Goal: Task Accomplishment & Management: Use online tool/utility

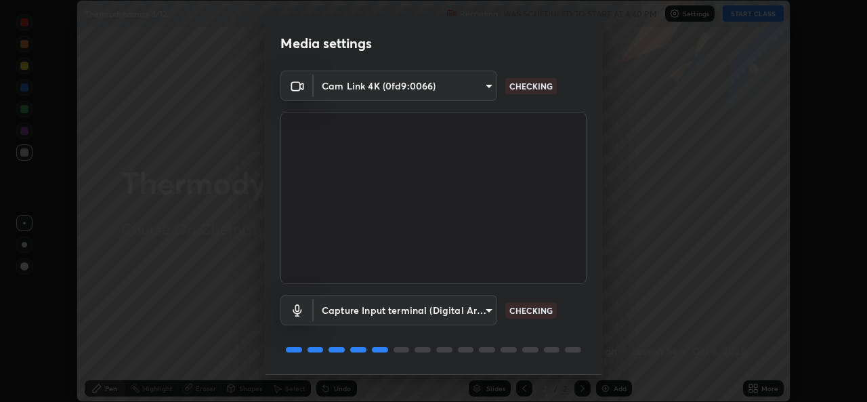
scroll to position [43, 0]
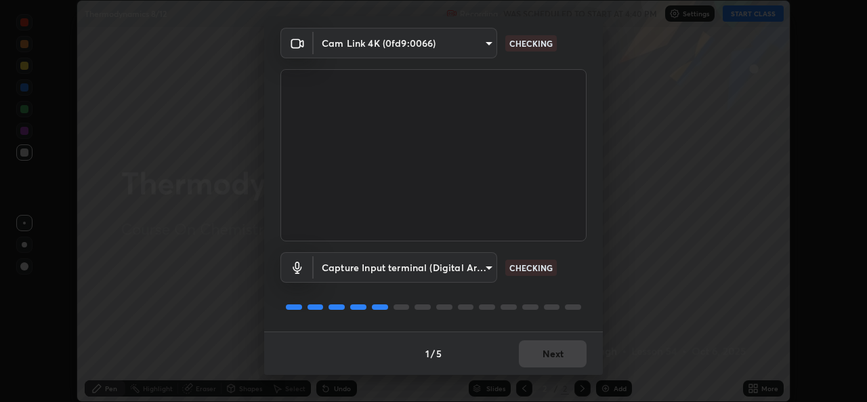
click at [556, 362] on div "1 / 5 Next" at bounding box center [433, 352] width 339 height 43
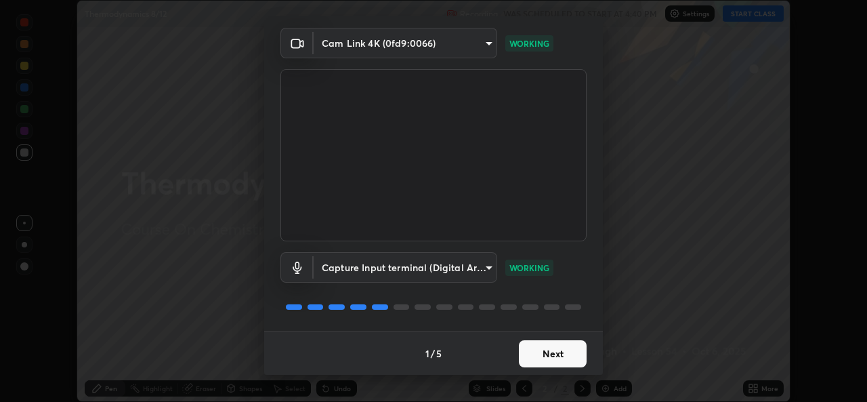
click at [542, 359] on button "Next" at bounding box center [553, 353] width 68 height 27
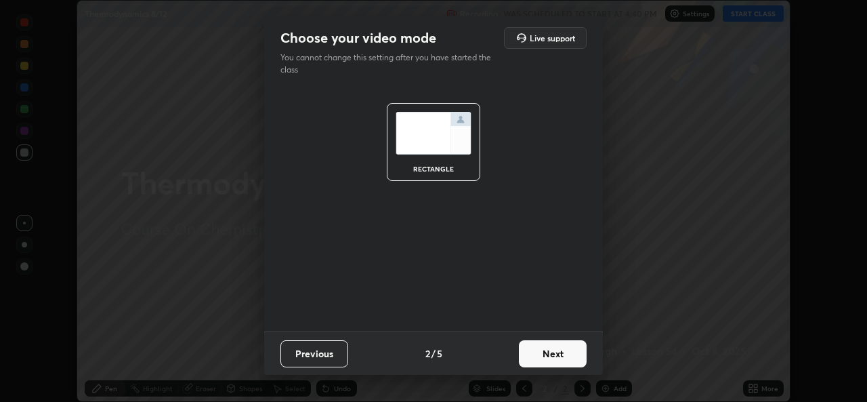
scroll to position [0, 0]
click at [546, 354] on button "Next" at bounding box center [553, 353] width 68 height 27
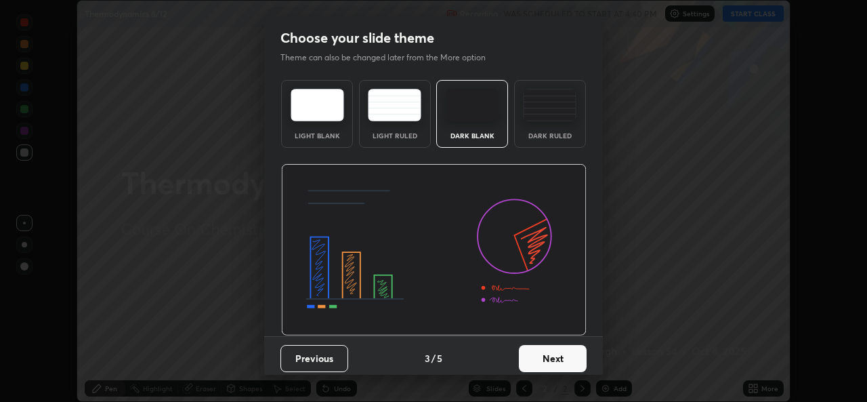
click at [547, 352] on button "Next" at bounding box center [553, 358] width 68 height 27
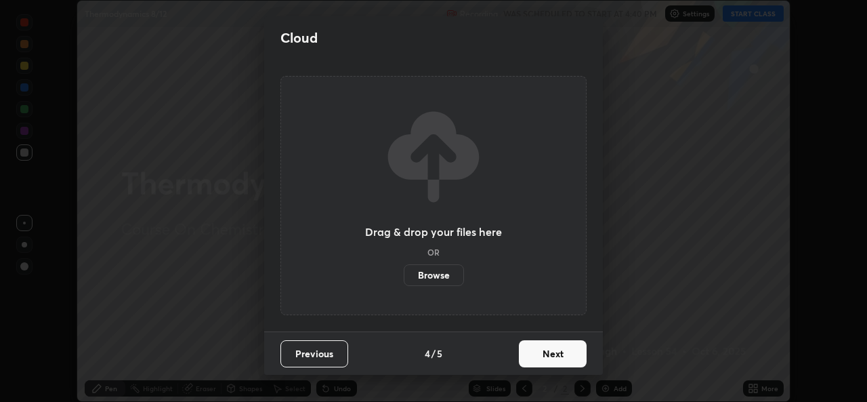
click at [546, 357] on button "Next" at bounding box center [553, 353] width 68 height 27
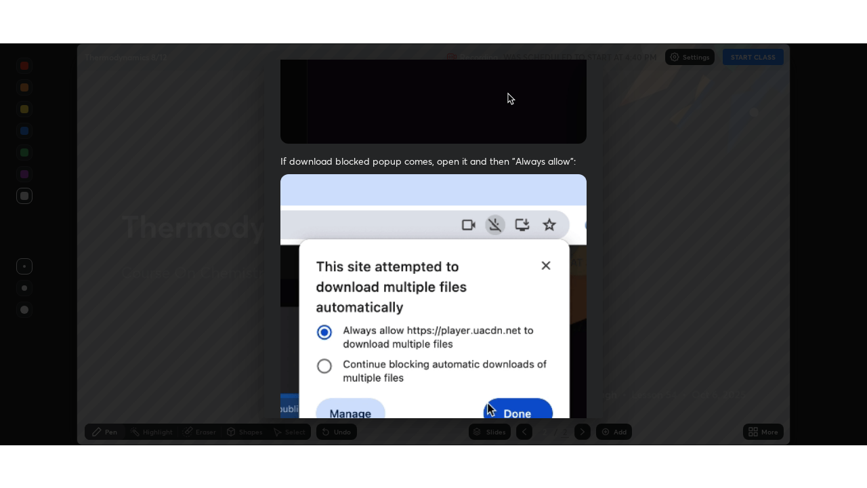
scroll to position [319, 0]
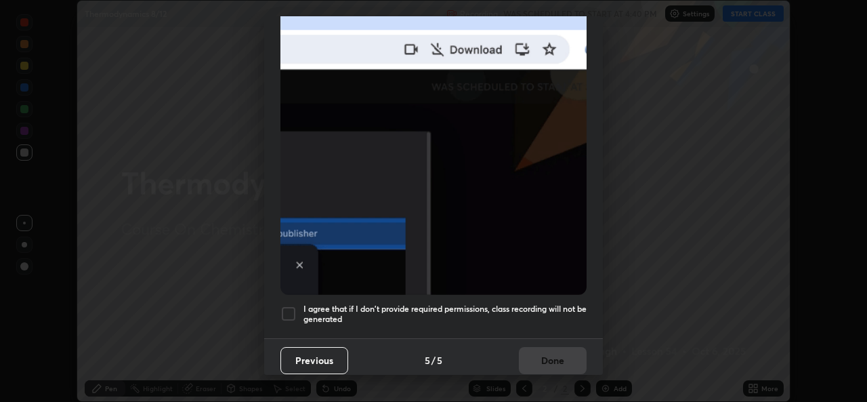
click at [479, 312] on h5 "I agree that if I don't provide required permissions, class recording will not …" at bounding box center [445, 314] width 283 height 21
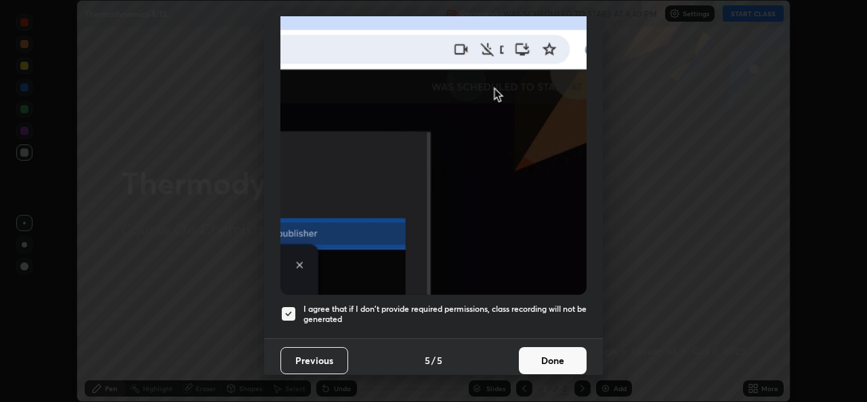
click at [546, 358] on button "Done" at bounding box center [553, 360] width 68 height 27
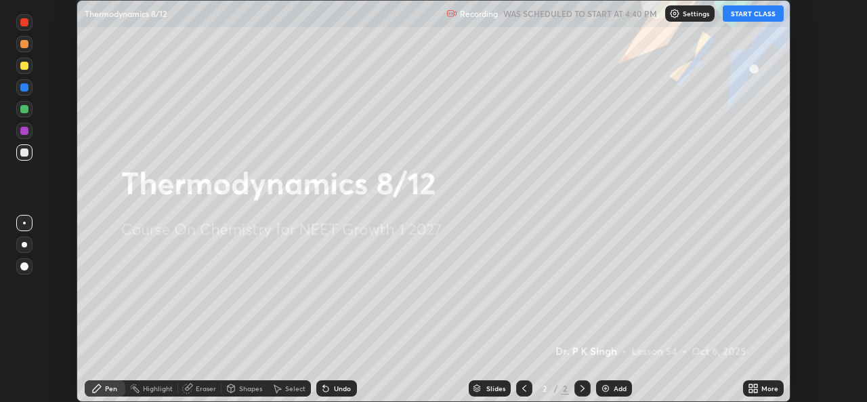
click at [758, 388] on icon at bounding box center [753, 388] width 11 height 11
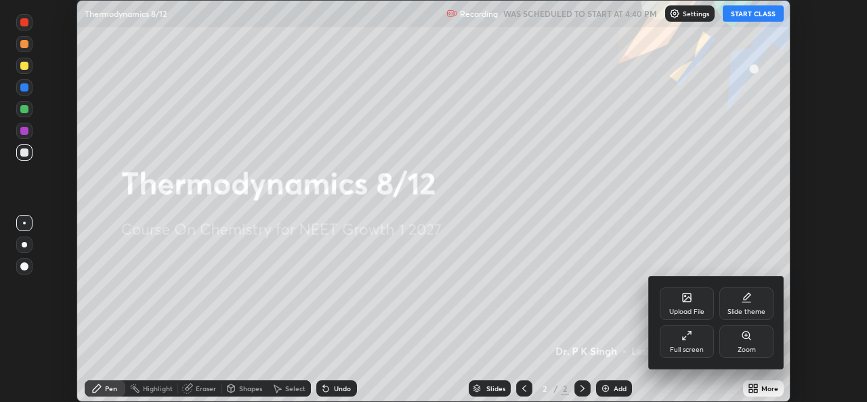
click at [692, 348] on div "Full screen" at bounding box center [687, 349] width 34 height 7
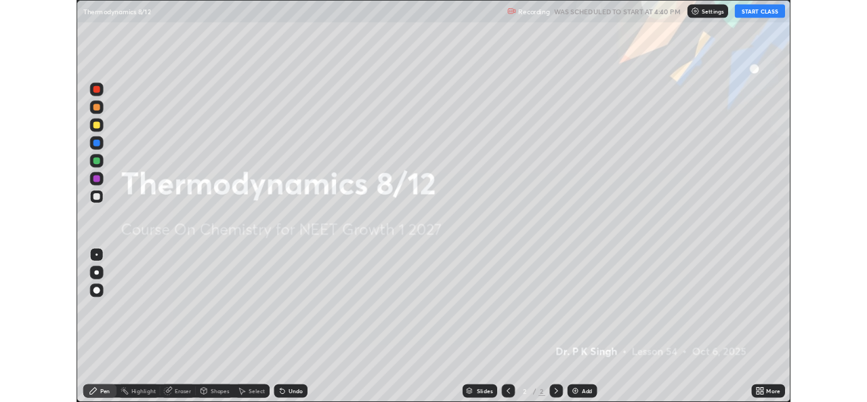
scroll to position [488, 867]
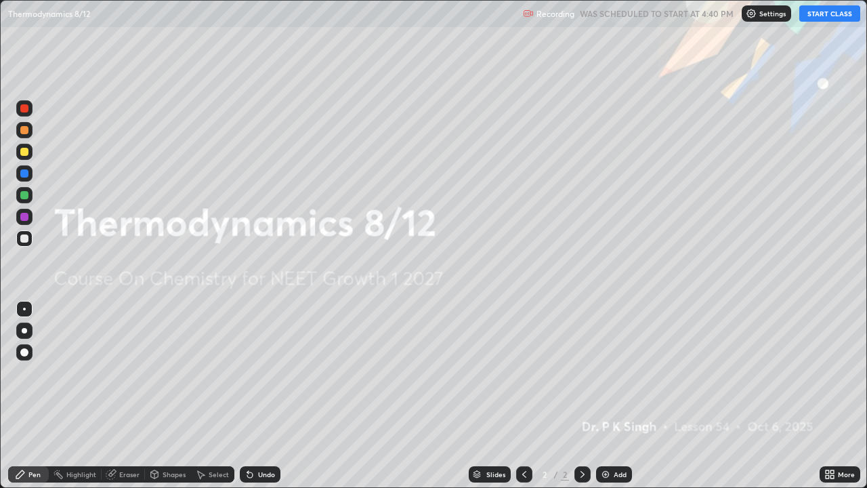
click at [832, 401] on icon at bounding box center [832, 476] width 3 height 3
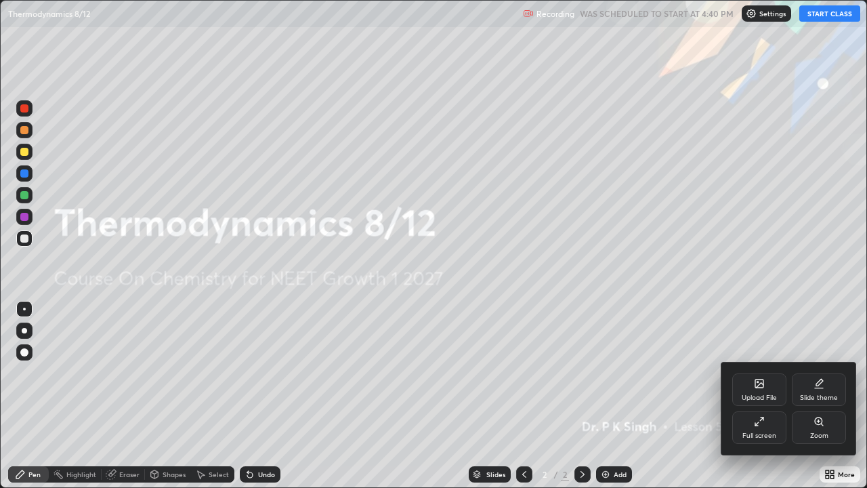
click at [758, 396] on div "Upload File" at bounding box center [759, 397] width 35 height 7
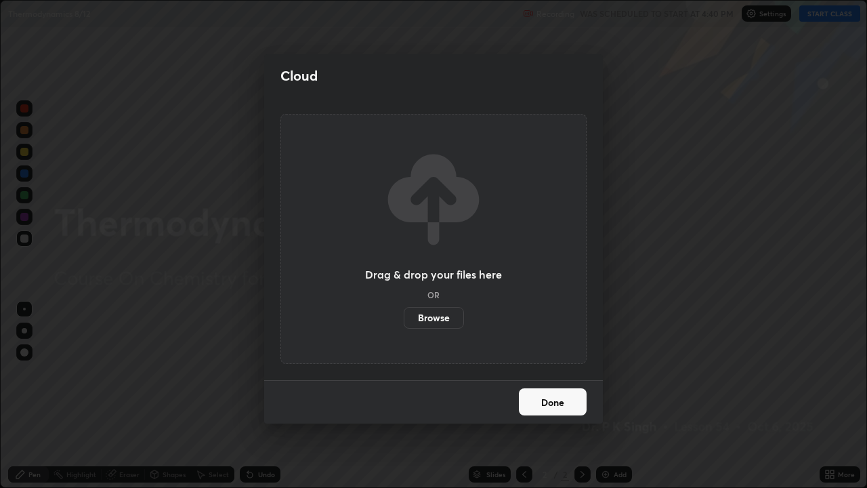
click at [445, 317] on label "Browse" at bounding box center [434, 318] width 60 height 22
click at [404, 317] on input "Browse" at bounding box center [404, 318] width 0 height 22
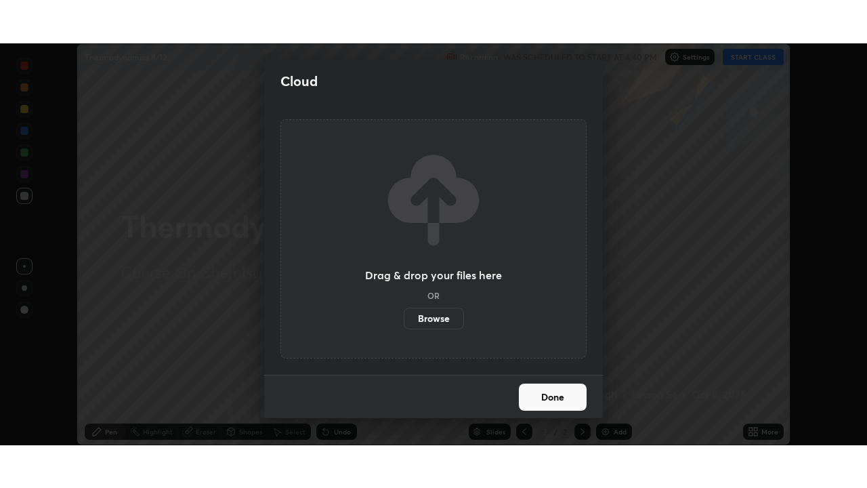
scroll to position [67356, 66891]
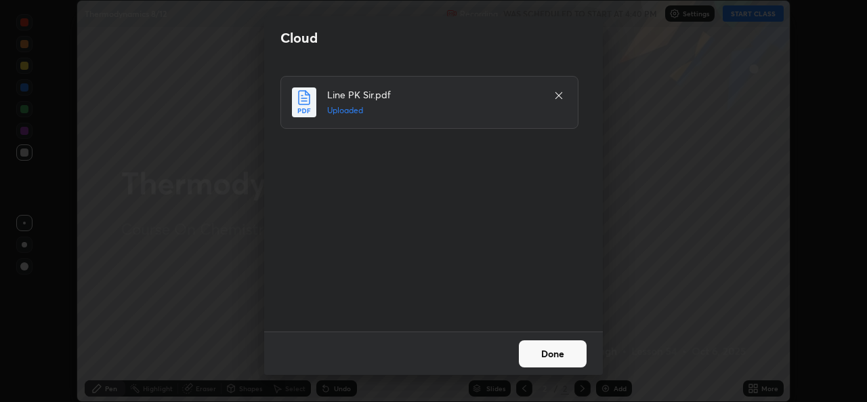
click at [533, 352] on button "Done" at bounding box center [553, 353] width 68 height 27
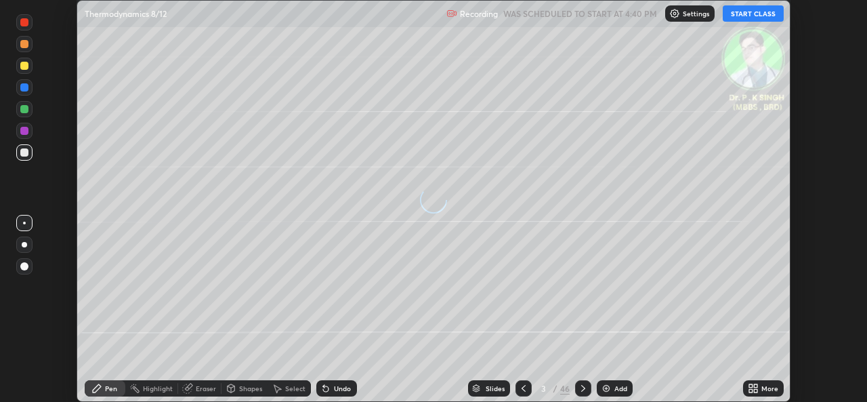
click at [752, 390] on icon at bounding box center [750, 390] width 3 height 3
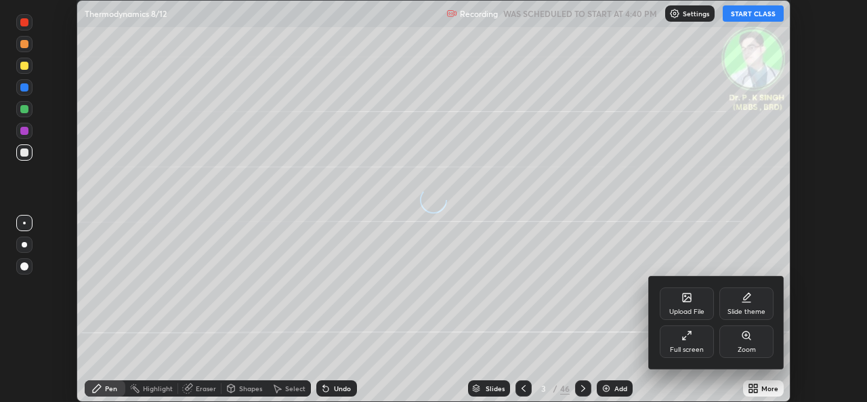
click at [691, 340] on icon at bounding box center [687, 335] width 11 height 11
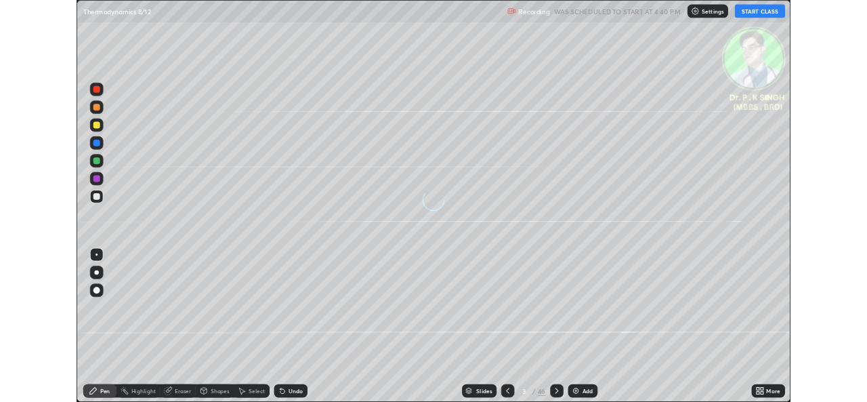
scroll to position [488, 867]
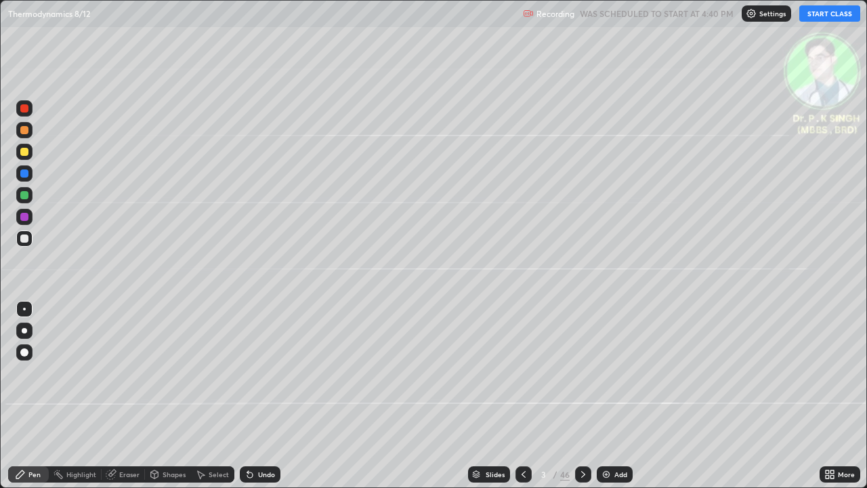
click at [846, 14] on button "START CLASS" at bounding box center [830, 13] width 61 height 16
click at [28, 196] on div at bounding box center [24, 195] width 8 height 8
click at [26, 175] on div at bounding box center [24, 173] width 8 height 8
click at [26, 194] on div at bounding box center [24, 195] width 8 height 8
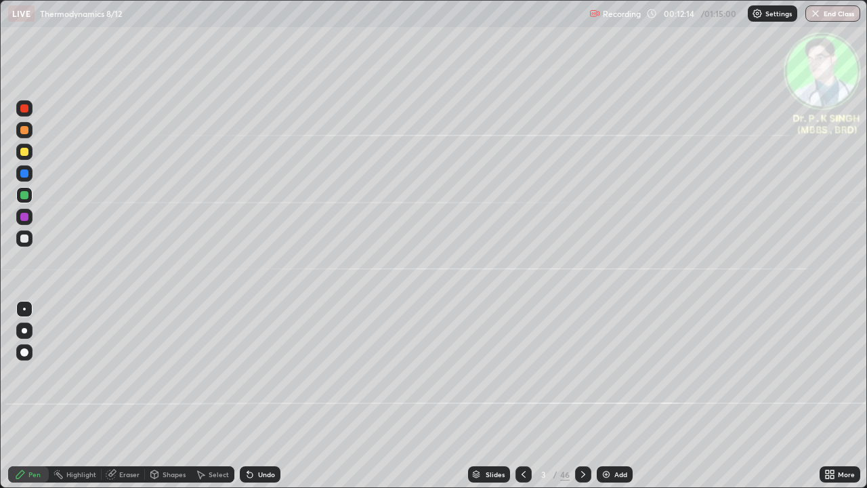
click at [27, 151] on div at bounding box center [24, 152] width 8 height 8
click at [582, 401] on icon at bounding box center [583, 474] width 11 height 11
click at [522, 401] on icon at bounding box center [523, 474] width 11 height 11
click at [30, 154] on div at bounding box center [24, 152] width 16 height 16
click at [578, 401] on icon at bounding box center [583, 474] width 11 height 11
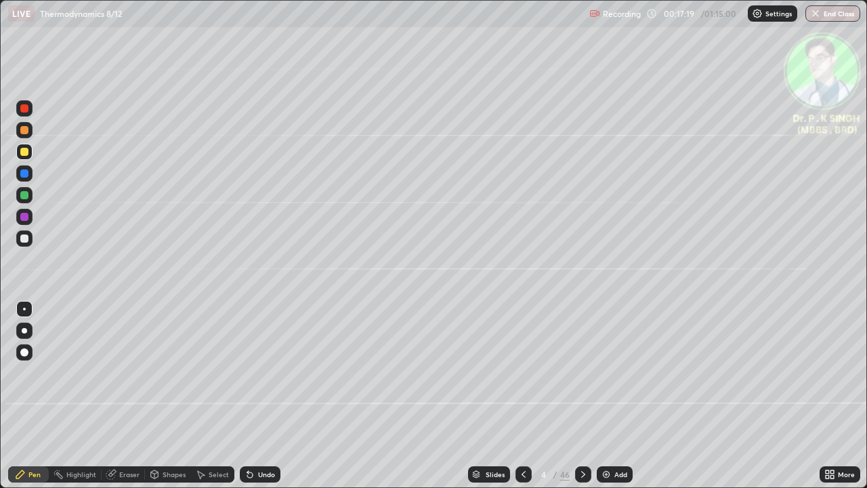
click at [115, 401] on icon at bounding box center [111, 474] width 11 height 11
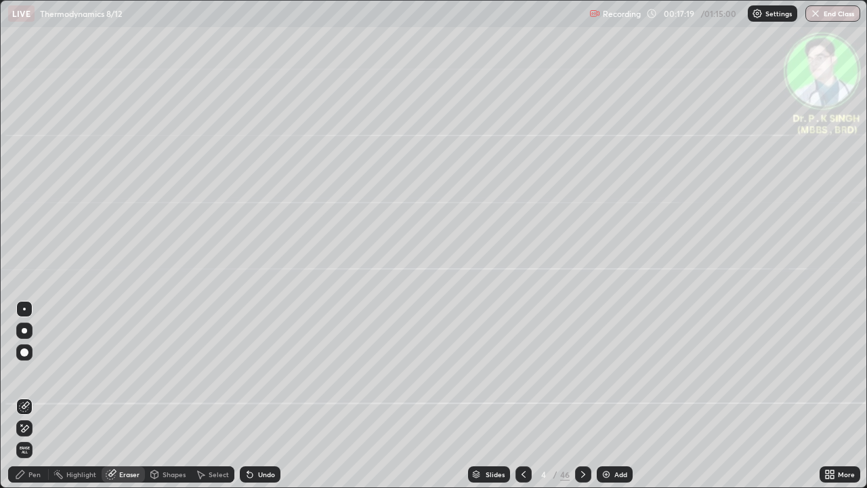
click at [30, 401] on span "Erase all" at bounding box center [24, 450] width 15 height 8
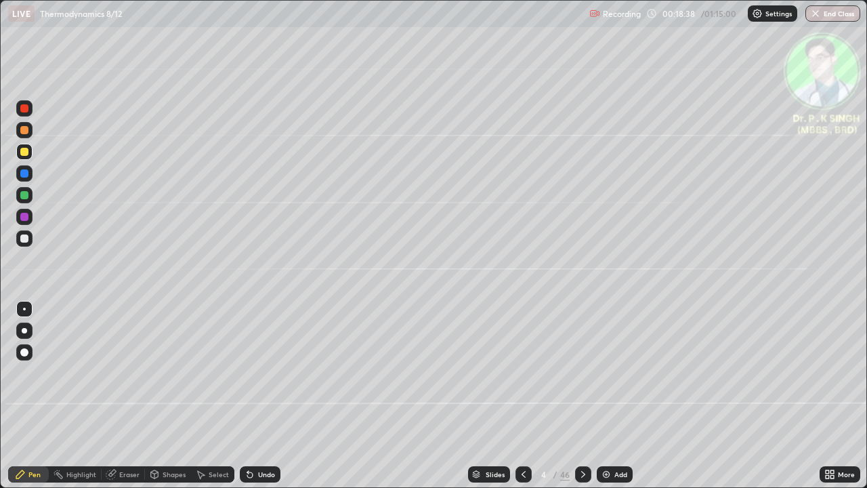
click at [579, 401] on div at bounding box center [583, 474] width 16 height 16
click at [581, 401] on icon at bounding box center [583, 474] width 11 height 11
click at [522, 401] on icon at bounding box center [523, 474] width 11 height 11
click at [577, 401] on div at bounding box center [583, 474] width 16 height 16
click at [117, 401] on div "Eraser" at bounding box center [123, 474] width 43 height 16
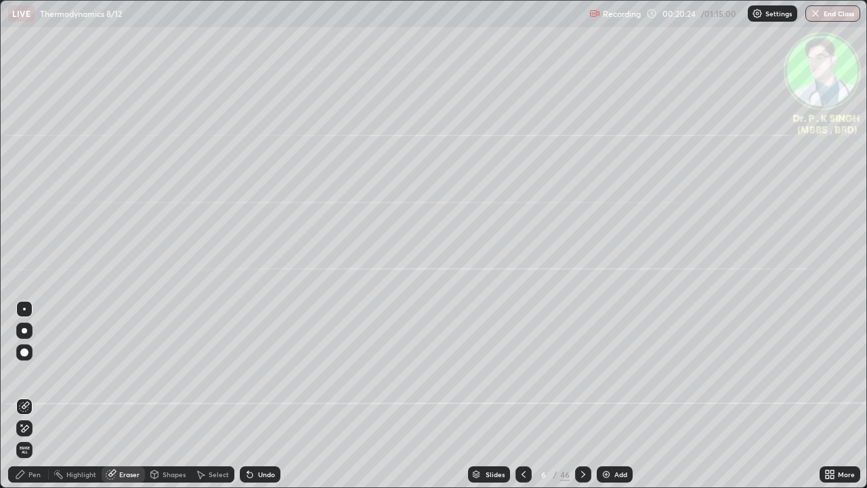
click at [27, 401] on icon at bounding box center [24, 406] width 11 height 11
click at [28, 401] on div "Pen" at bounding box center [28, 474] width 41 height 16
click at [27, 401] on div "Pen" at bounding box center [28, 474] width 41 height 16
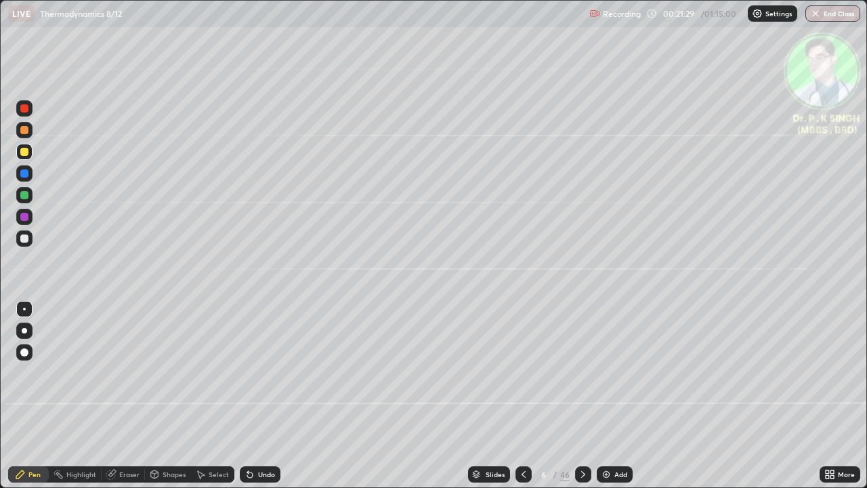
click at [580, 401] on icon at bounding box center [583, 474] width 11 height 11
click at [522, 401] on icon at bounding box center [524, 474] width 4 height 7
click at [580, 401] on icon at bounding box center [583, 474] width 11 height 11
click at [583, 401] on icon at bounding box center [583, 474] width 11 height 11
click at [522, 401] on icon at bounding box center [523, 474] width 11 height 11
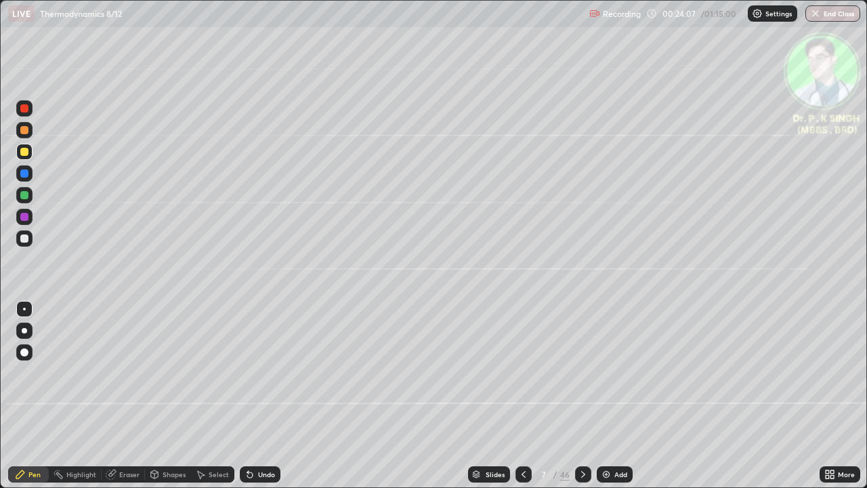
click at [581, 401] on icon at bounding box center [583, 474] width 11 height 11
click at [582, 401] on icon at bounding box center [583, 474] width 11 height 11
click at [36, 156] on div "Erase all" at bounding box center [24, 244] width 33 height 434
click at [25, 173] on div at bounding box center [24, 173] width 8 height 8
click at [25, 155] on div at bounding box center [24, 152] width 8 height 8
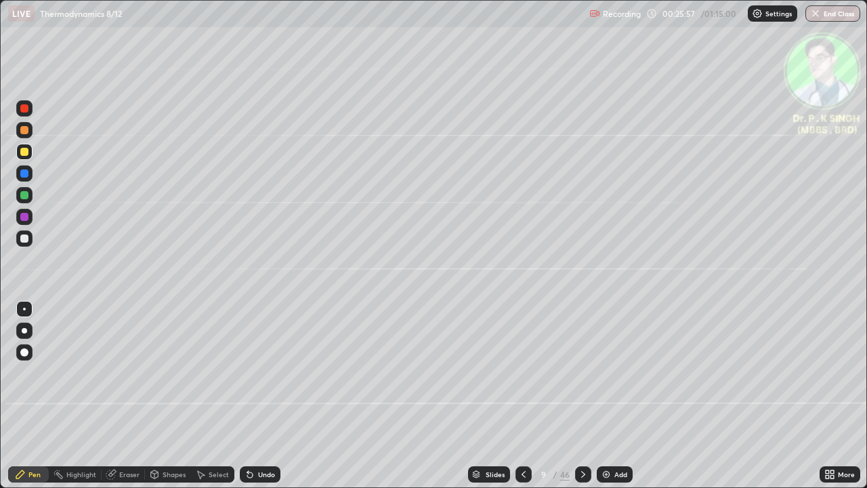
click at [24, 152] on div at bounding box center [24, 152] width 8 height 8
click at [522, 401] on icon at bounding box center [523, 474] width 11 height 11
click at [521, 401] on div at bounding box center [524, 474] width 16 height 27
click at [581, 401] on icon at bounding box center [583, 474] width 4 height 7
click at [582, 401] on div at bounding box center [583, 474] width 16 height 16
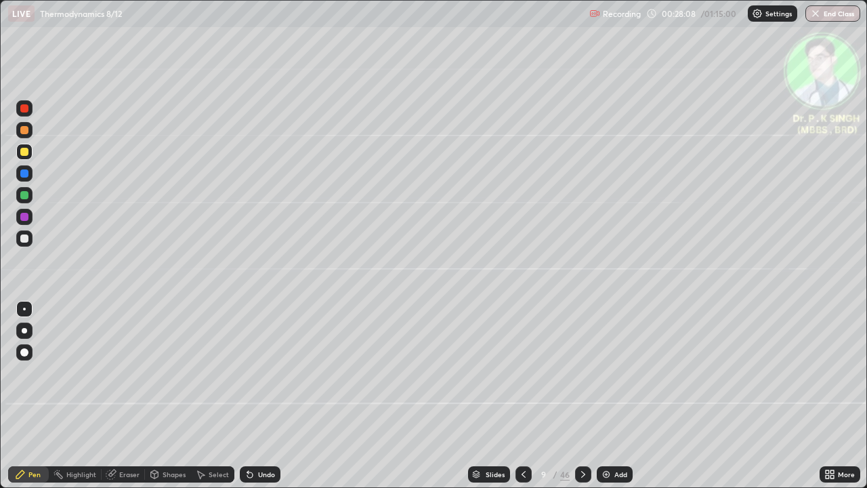
click at [526, 401] on icon at bounding box center [523, 474] width 11 height 11
click at [524, 401] on icon at bounding box center [523, 474] width 11 height 11
click at [584, 401] on icon at bounding box center [583, 474] width 11 height 11
click at [580, 401] on icon at bounding box center [583, 474] width 11 height 11
click at [581, 401] on icon at bounding box center [583, 474] width 11 height 11
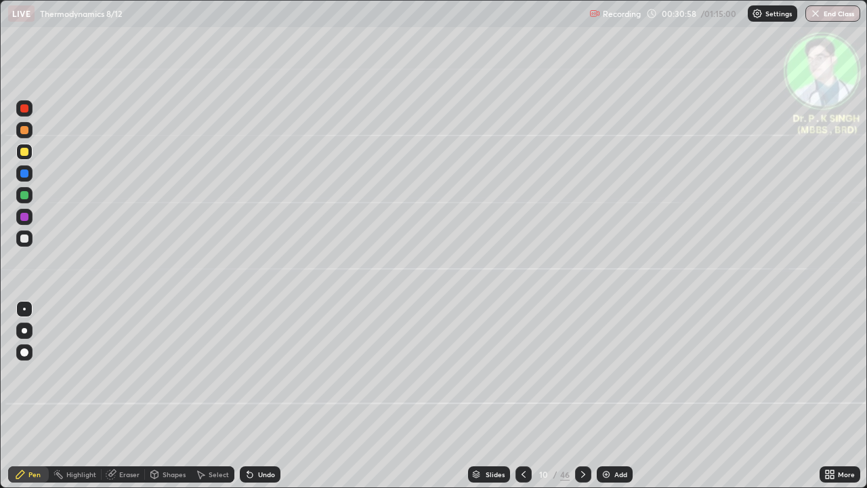
click at [120, 401] on div "Eraser" at bounding box center [129, 474] width 20 height 7
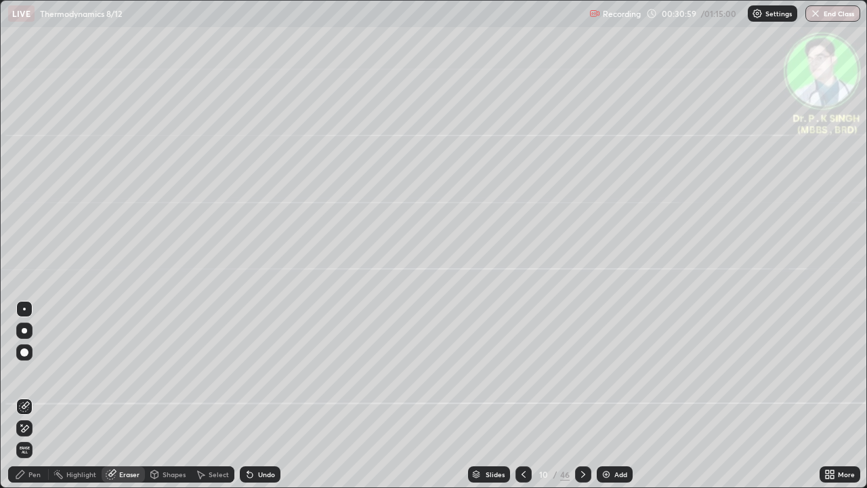
click at [33, 401] on div at bounding box center [25, 428] width 22 height 22
click at [38, 401] on div "Pen" at bounding box center [34, 474] width 12 height 7
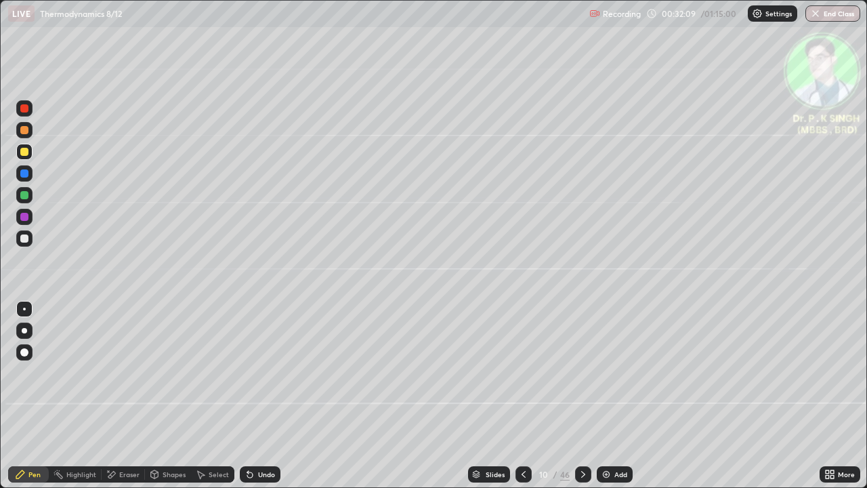
click at [582, 401] on div at bounding box center [583, 474] width 16 height 27
click at [524, 401] on icon at bounding box center [523, 474] width 11 height 11
click at [581, 401] on div at bounding box center [583, 474] width 16 height 16
click at [520, 401] on div at bounding box center [524, 474] width 16 height 16
click at [581, 401] on icon at bounding box center [583, 474] width 11 height 11
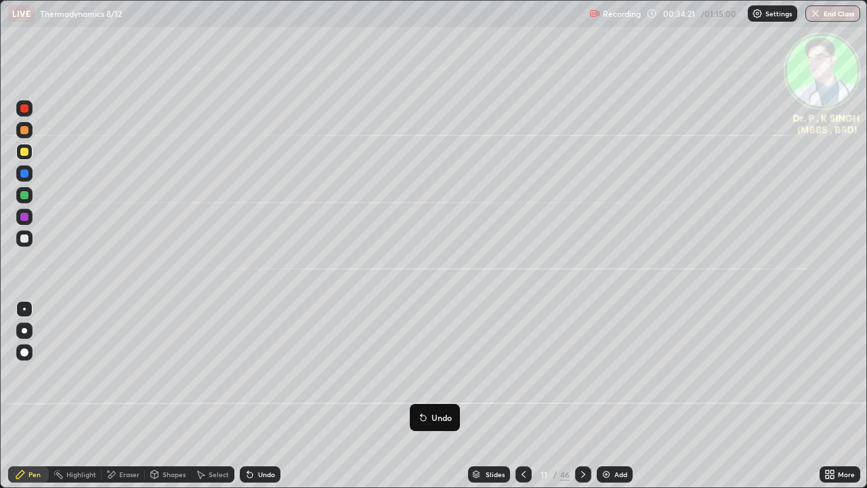
click at [442, 401] on button "Undo" at bounding box center [434, 417] width 39 height 16
click at [583, 401] on icon at bounding box center [583, 474] width 11 height 11
click at [26, 173] on div at bounding box center [24, 173] width 8 height 8
click at [26, 153] on div at bounding box center [24, 152] width 8 height 8
click at [581, 401] on icon at bounding box center [583, 474] width 11 height 11
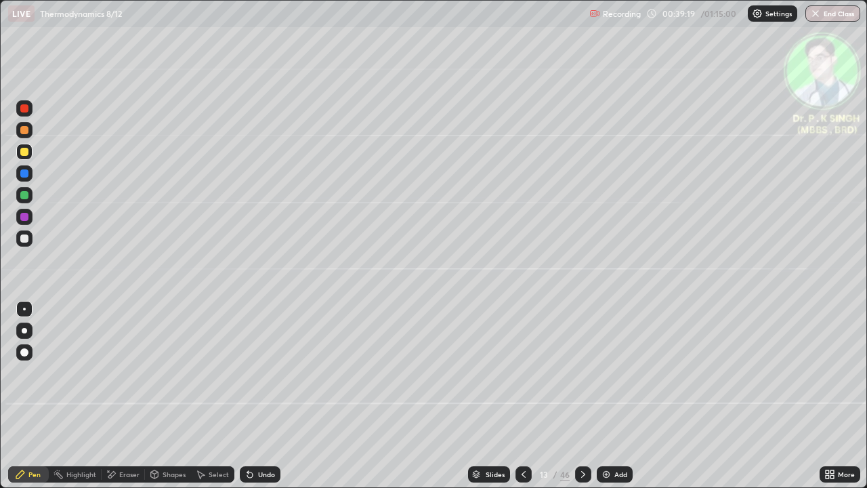
click at [581, 401] on div at bounding box center [583, 474] width 16 height 16
click at [33, 173] on div at bounding box center [25, 174] width 22 height 22
click at [582, 401] on icon at bounding box center [583, 474] width 11 height 11
click at [30, 175] on div at bounding box center [24, 173] width 16 height 16
click at [28, 174] on div at bounding box center [24, 173] width 8 height 8
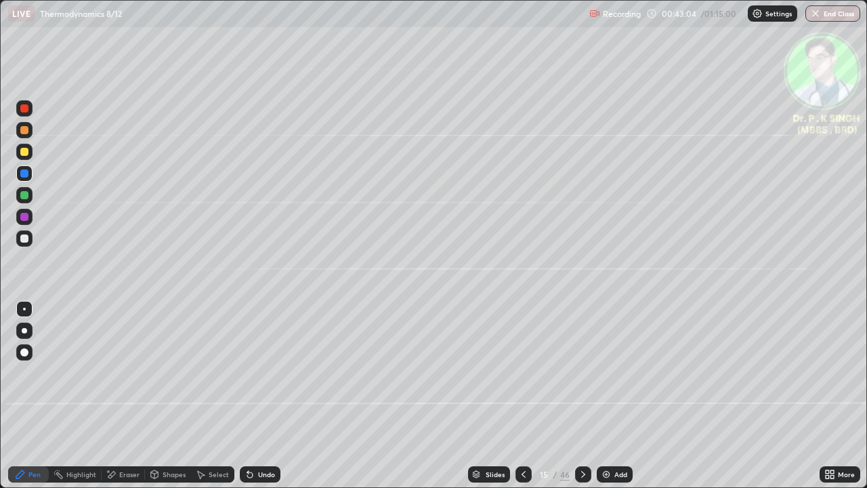
click at [524, 401] on icon at bounding box center [523, 474] width 11 height 11
click at [518, 401] on icon at bounding box center [523, 474] width 11 height 11
click at [581, 401] on icon at bounding box center [583, 474] width 11 height 11
click at [583, 401] on div at bounding box center [583, 474] width 16 height 27
click at [582, 401] on icon at bounding box center [583, 474] width 11 height 11
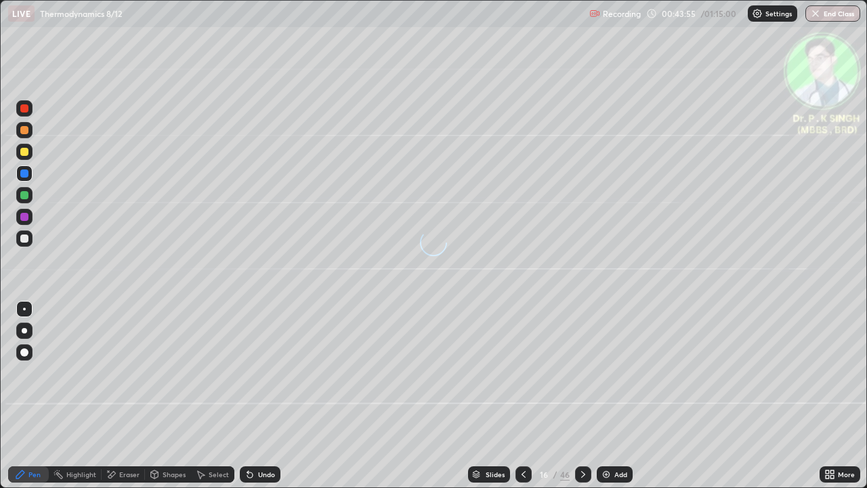
click at [29, 153] on div at bounding box center [24, 152] width 16 height 16
click at [117, 401] on div "Eraser" at bounding box center [123, 474] width 43 height 16
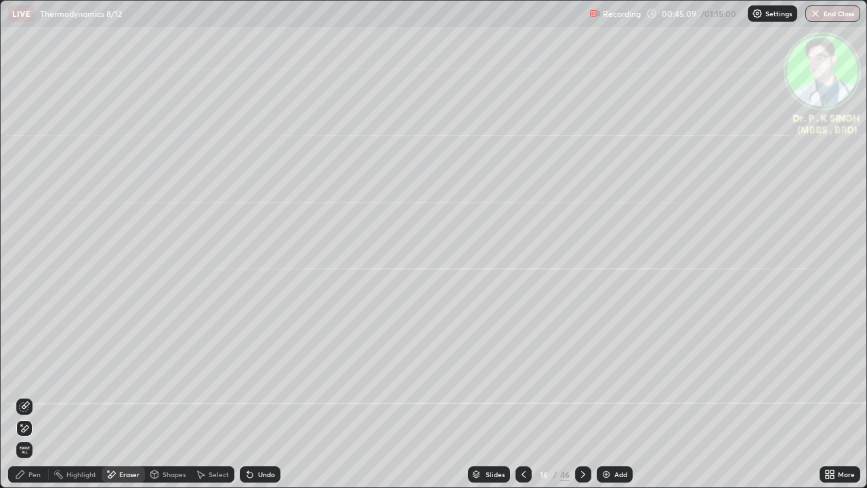
click at [26, 401] on icon at bounding box center [24, 429] width 11 height 12
click at [33, 401] on div "Pen" at bounding box center [34, 474] width 12 height 7
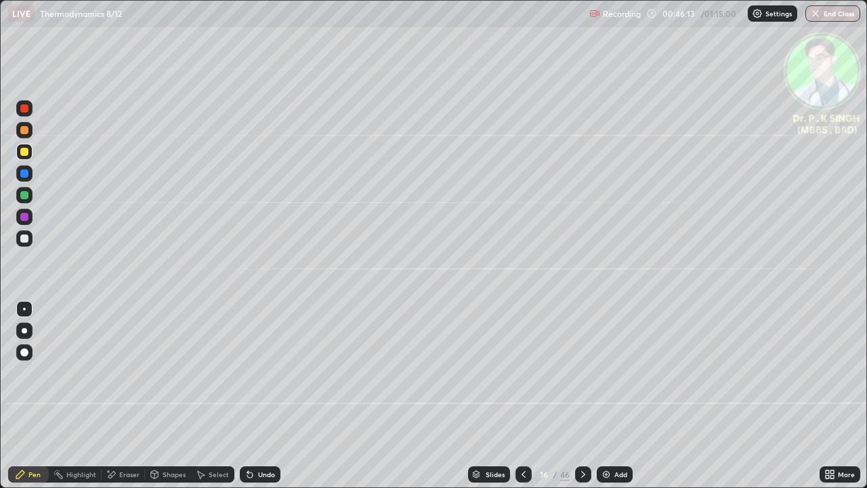
click at [581, 401] on icon at bounding box center [583, 474] width 4 height 7
click at [578, 401] on icon at bounding box center [583, 474] width 11 height 11
click at [28, 198] on div at bounding box center [24, 195] width 16 height 16
click at [23, 156] on div at bounding box center [24, 152] width 16 height 16
click at [28, 151] on div at bounding box center [24, 152] width 16 height 16
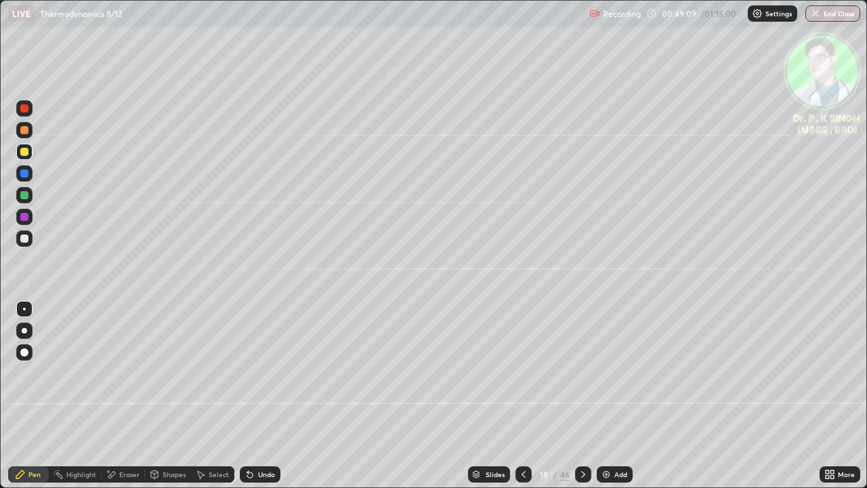
click at [582, 401] on icon at bounding box center [583, 474] width 11 height 11
click at [23, 152] on div at bounding box center [24, 152] width 8 height 8
click at [24, 153] on div at bounding box center [24, 152] width 8 height 8
click at [522, 401] on icon at bounding box center [523, 474] width 11 height 11
click at [581, 401] on icon at bounding box center [583, 474] width 11 height 11
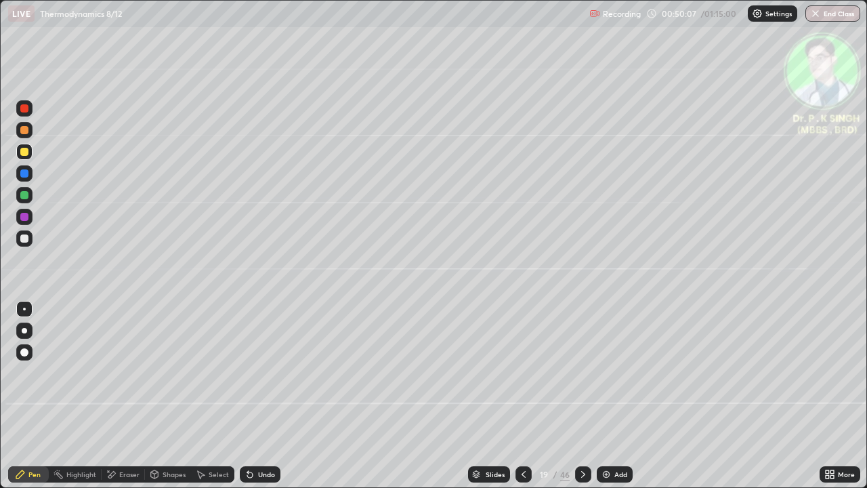
click at [25, 152] on div at bounding box center [24, 152] width 8 height 8
click at [24, 195] on div at bounding box center [24, 195] width 8 height 8
click at [26, 196] on div at bounding box center [24, 195] width 8 height 8
click at [25, 197] on div at bounding box center [24, 195] width 8 height 8
click at [24, 196] on div at bounding box center [24, 195] width 8 height 8
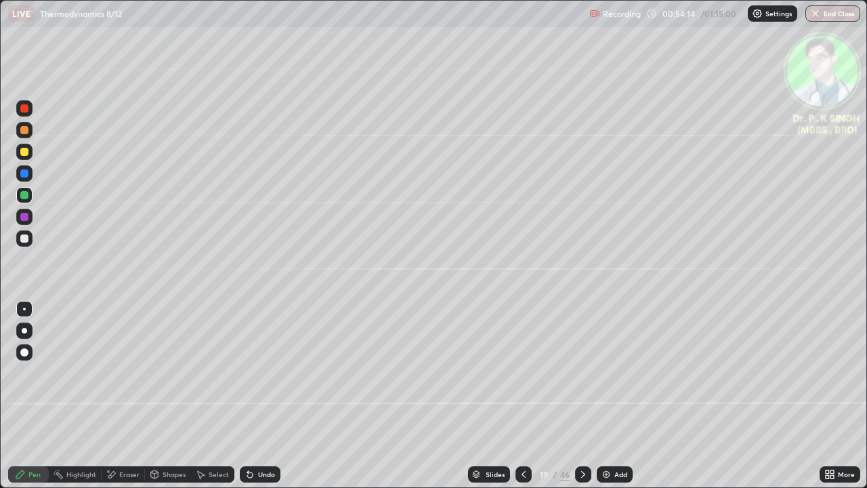
click at [582, 401] on icon at bounding box center [583, 474] width 4 height 7
click at [28, 197] on div at bounding box center [24, 195] width 16 height 16
click at [22, 152] on div at bounding box center [24, 152] width 8 height 8
click at [25, 153] on div at bounding box center [24, 152] width 8 height 8
click at [588, 401] on div at bounding box center [583, 474] width 16 height 27
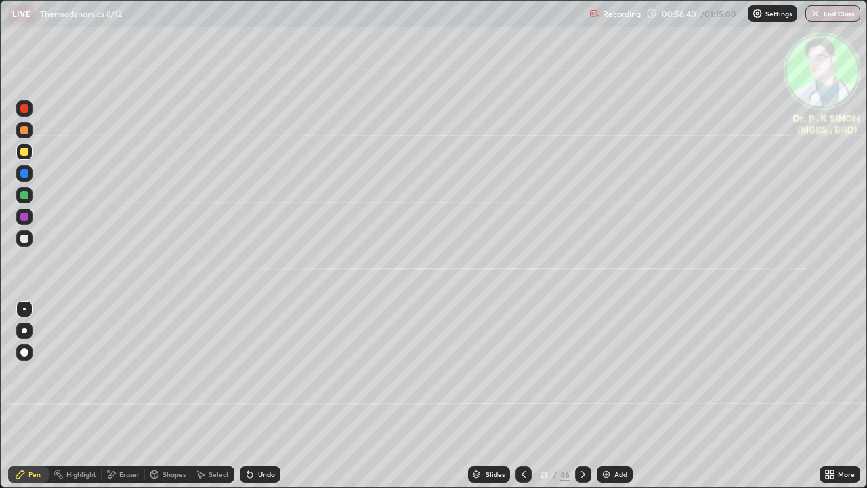
click at [669, 15] on div "Recording 00:58:40 / 01:15:00 Settings End Class" at bounding box center [724, 14] width 271 height 26
click at [523, 401] on icon at bounding box center [524, 474] width 4 height 7
click at [581, 401] on icon at bounding box center [583, 474] width 4 height 7
click at [116, 401] on div "Eraser" at bounding box center [123, 474] width 43 height 16
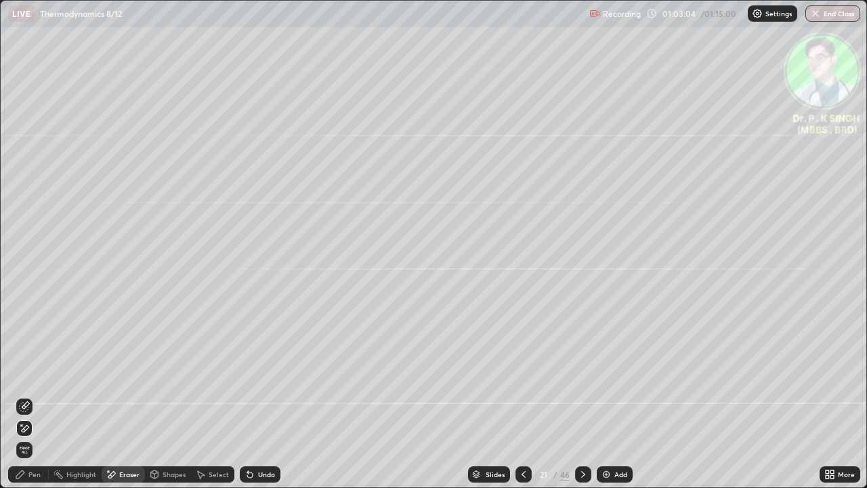
click at [29, 401] on span "Erase all" at bounding box center [24, 450] width 15 height 8
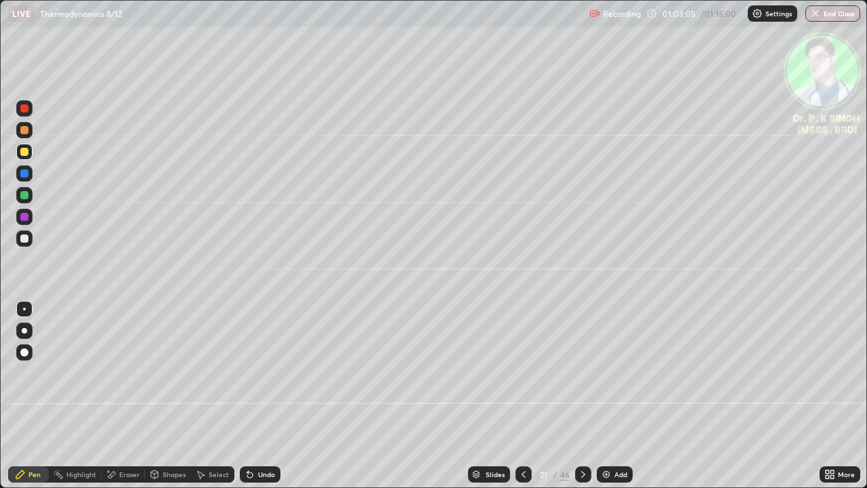
click at [29, 196] on div at bounding box center [24, 195] width 16 height 16
click at [25, 152] on div at bounding box center [24, 152] width 8 height 8
click at [24, 175] on div at bounding box center [24, 173] width 8 height 8
click at [522, 401] on icon at bounding box center [523, 474] width 11 height 11
click at [524, 401] on div at bounding box center [524, 474] width 16 height 16
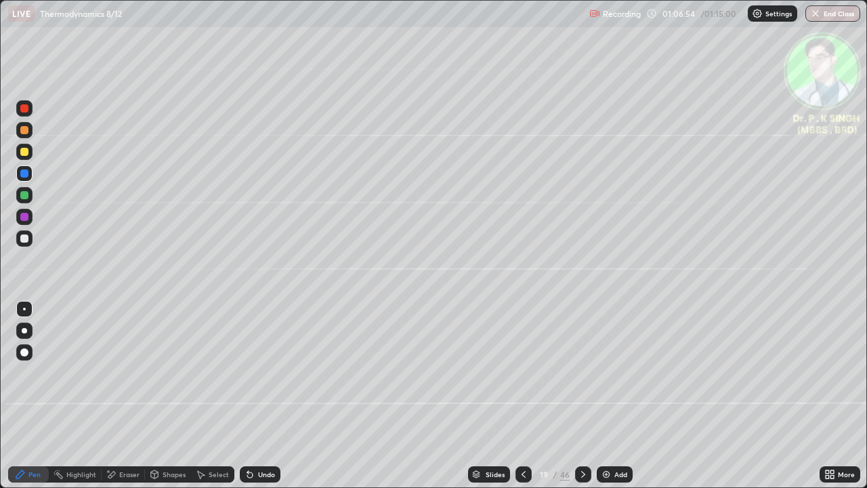
click at [581, 401] on icon at bounding box center [583, 474] width 11 height 11
click at [579, 401] on icon at bounding box center [583, 474] width 11 height 11
click at [522, 401] on icon at bounding box center [523, 474] width 11 height 11
click at [587, 401] on div at bounding box center [583, 474] width 16 height 16
click at [585, 401] on div at bounding box center [583, 474] width 16 height 16
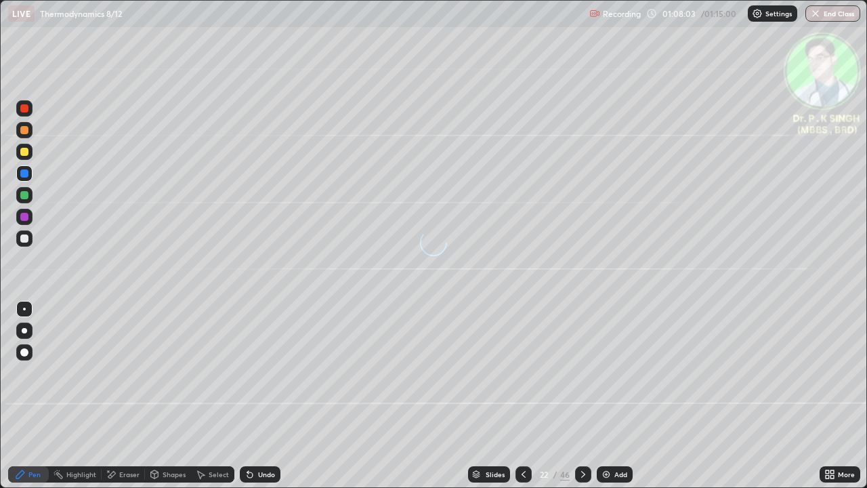
click at [24, 148] on div at bounding box center [24, 152] width 8 height 8
click at [521, 401] on icon at bounding box center [523, 474] width 11 height 11
click at [522, 401] on icon at bounding box center [523, 474] width 11 height 11
click at [581, 401] on icon at bounding box center [583, 474] width 4 height 7
click at [581, 401] on icon at bounding box center [583, 474] width 11 height 11
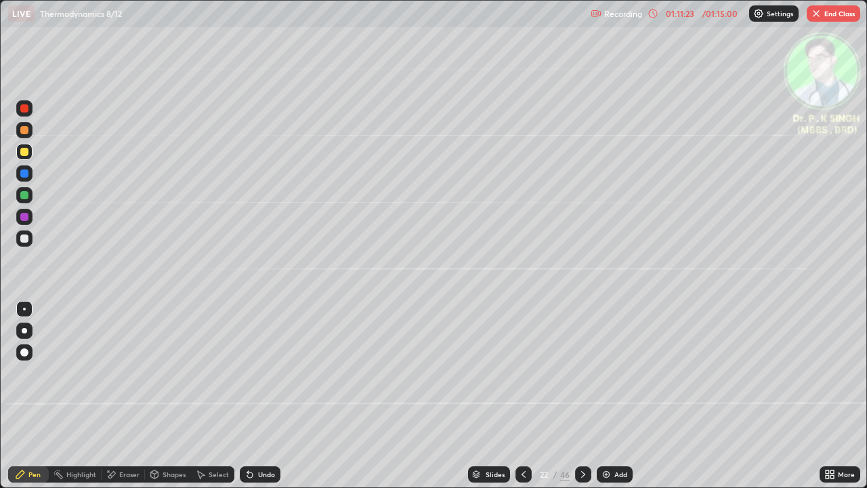
click at [840, 18] on button "End Class" at bounding box center [834, 13] width 54 height 16
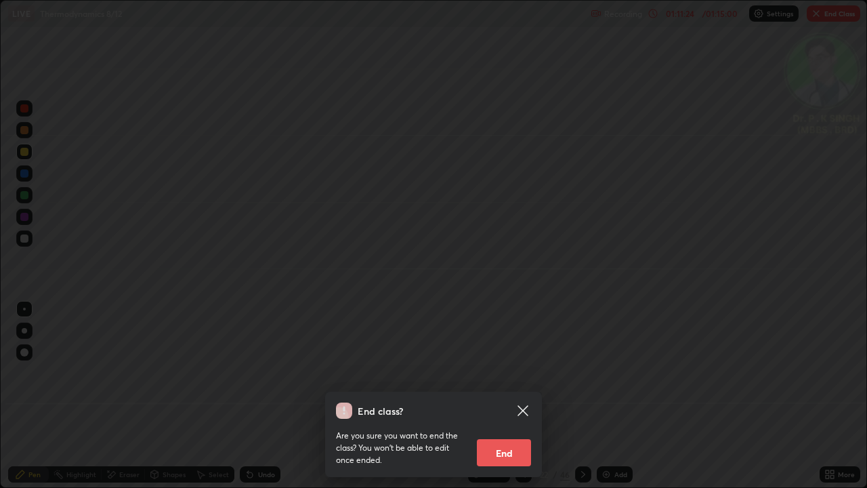
click at [510, 401] on button "End" at bounding box center [504, 452] width 54 height 27
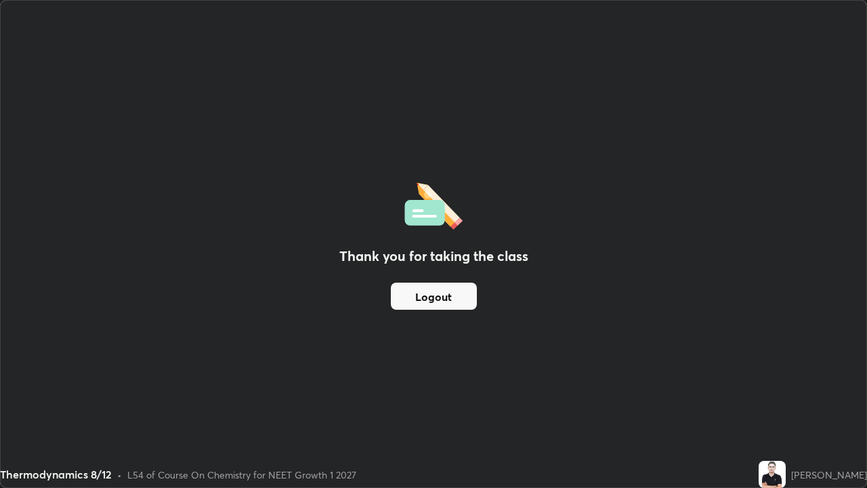
click at [461, 319] on div "Thank you for taking the class Logout" at bounding box center [434, 244] width 866 height 487
click at [457, 326] on div "Thank you for taking the class Logout" at bounding box center [434, 244] width 866 height 487
click at [453, 329] on div "Thank you for taking the class Logout" at bounding box center [434, 244] width 866 height 487
click at [459, 299] on button "Logout" at bounding box center [434, 296] width 86 height 27
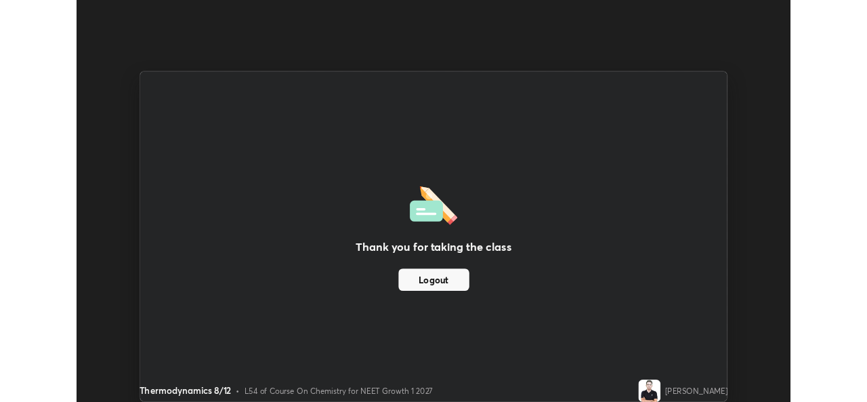
scroll to position [67356, 66891]
